Goal: Find specific page/section: Find specific page/section

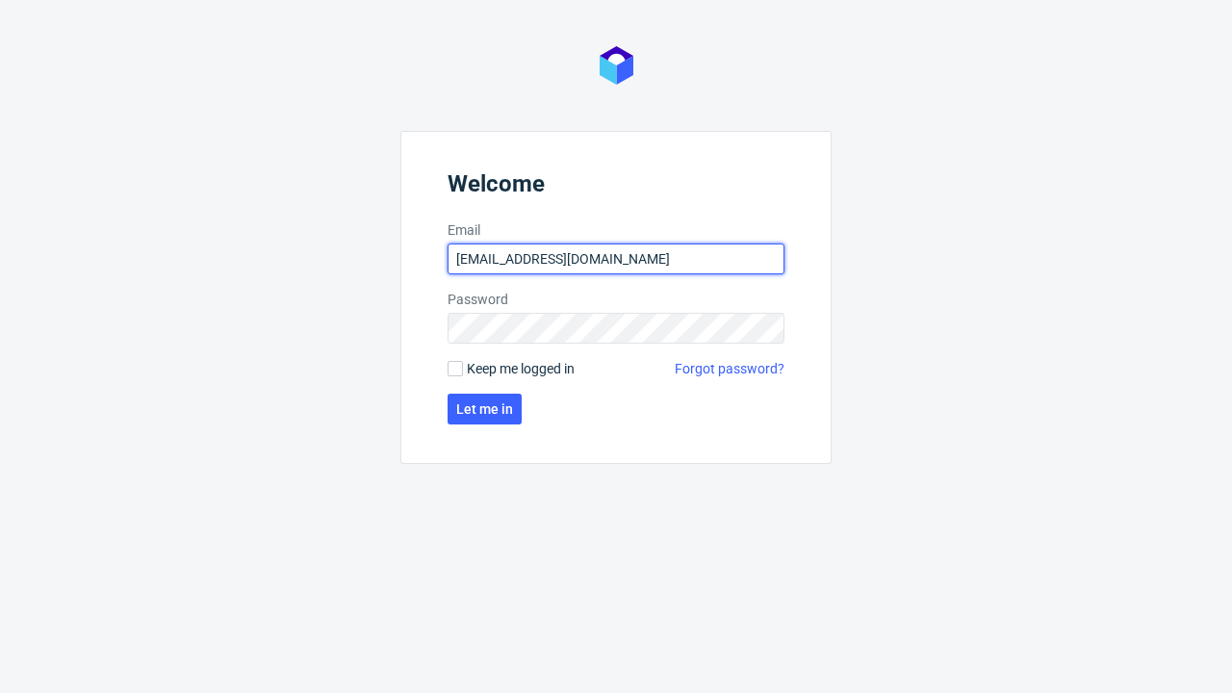
type input "[EMAIL_ADDRESS][DOMAIN_NAME]"
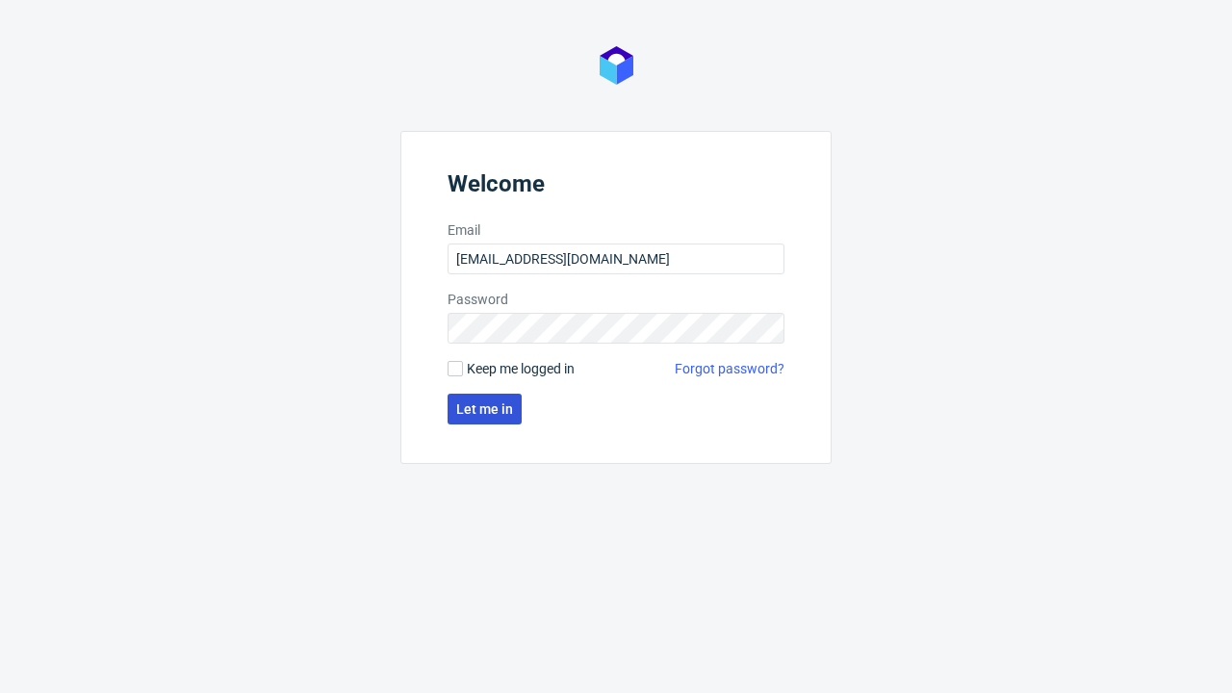
click at [484, 409] on span "Let me in" at bounding box center [484, 408] width 57 height 13
